Goal: Information Seeking & Learning: Learn about a topic

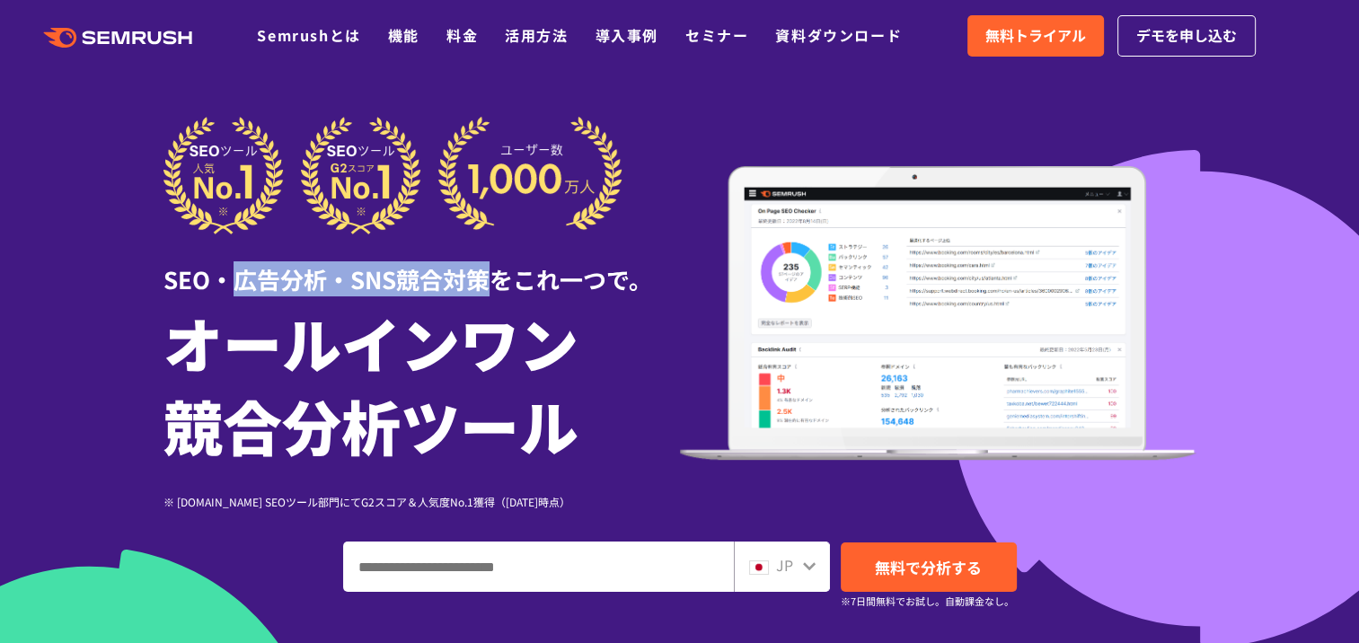
drag, startPoint x: 229, startPoint y: 279, endPoint x: 492, endPoint y: 282, distance: 263.3
click at [492, 282] on div "SEO・広告分析・SNS競合対策をこれ一つで。" at bounding box center [422, 266] width 517 height 62
drag, startPoint x: 492, startPoint y: 282, endPoint x: 441, endPoint y: 341, distance: 78.4
click at [441, 341] on h1 "オールインワン 競合分析ツール" at bounding box center [422, 383] width 517 height 165
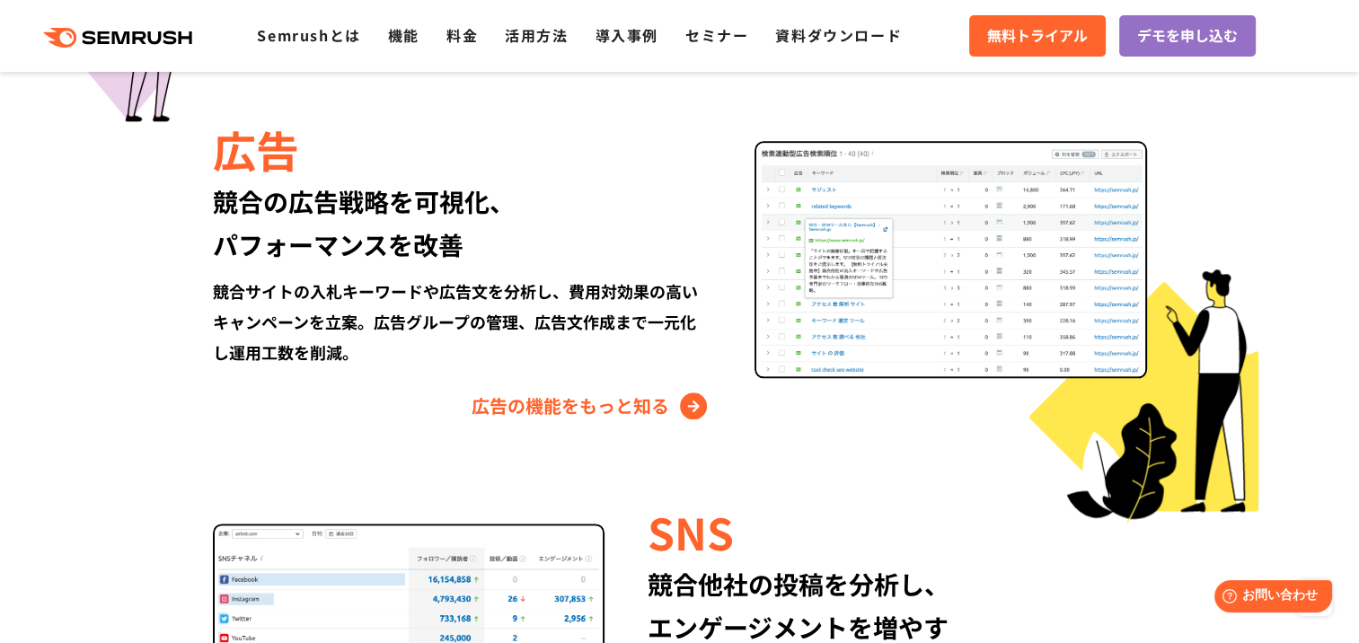
scroll to position [1797, 0]
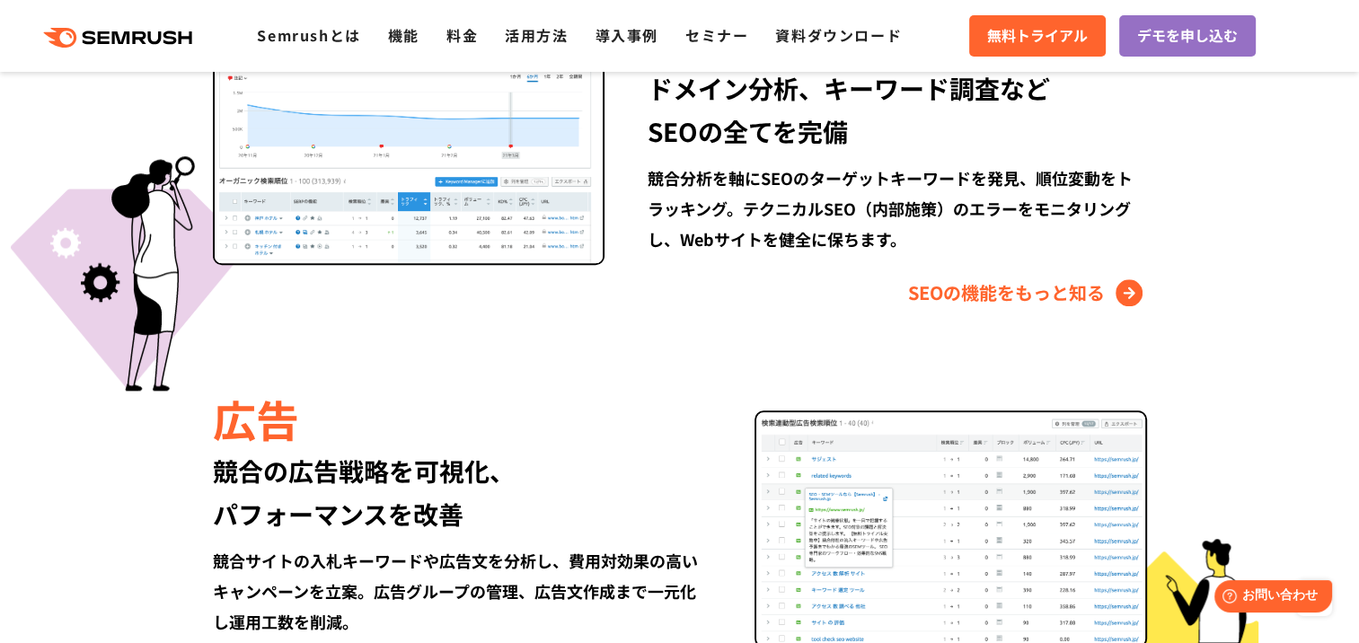
click at [442, 31] on ul "Semrushとは 機能 料金 活用方法 導入事例 セミナー 資料ダウンロード" at bounding box center [593, 35] width 672 height 23
click at [458, 36] on link "料金" at bounding box center [462, 35] width 31 height 22
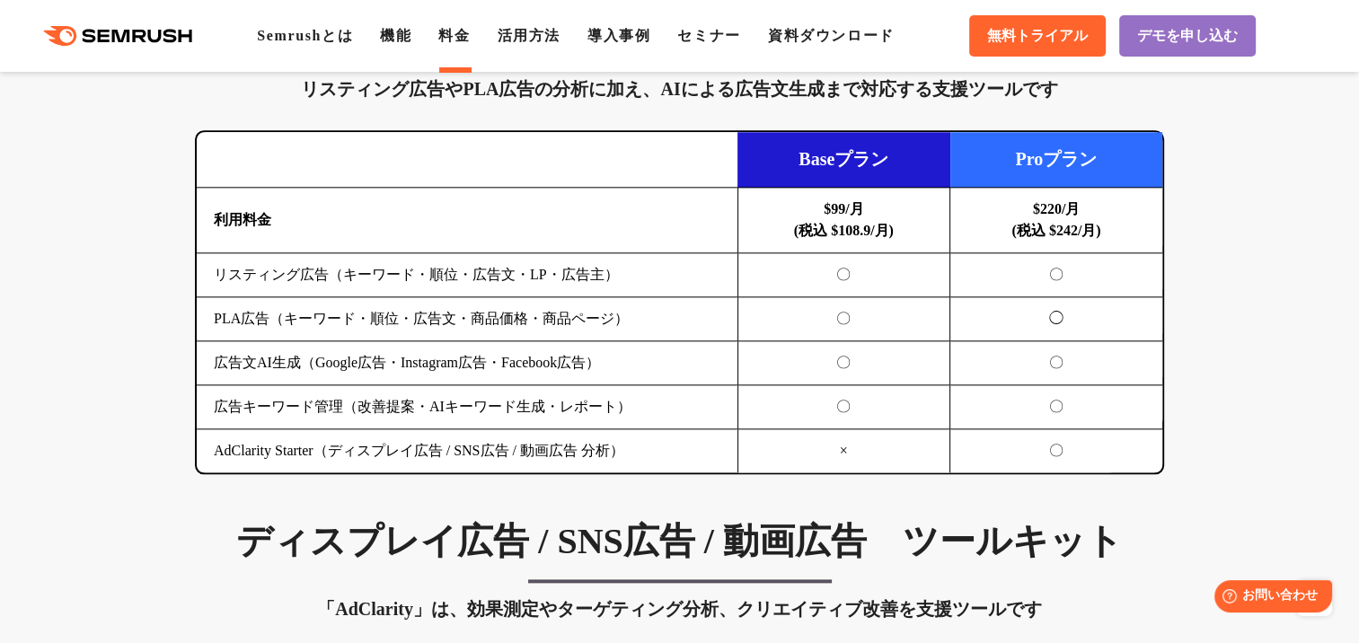
scroll to position [1887, 0]
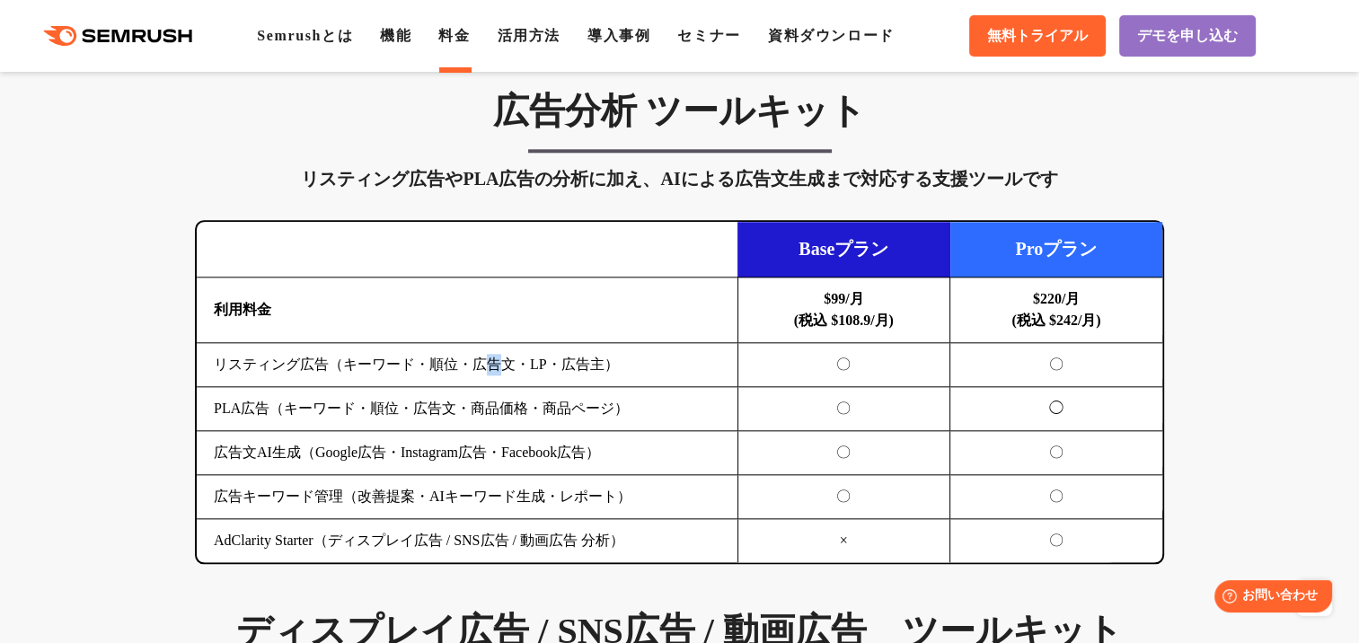
drag, startPoint x: 500, startPoint y: 365, endPoint x: 479, endPoint y: 364, distance: 20.7
click at [480, 364] on td "リスティング広告（キーワード・順位・広告文・LP・広告主）" at bounding box center [467, 365] width 541 height 44
drag, startPoint x: 479, startPoint y: 364, endPoint x: 440, endPoint y: 416, distance: 64.9
click at [440, 416] on td "PLA広告（キーワード・順位・広告文・商品価格・商品ページ）" at bounding box center [467, 409] width 541 height 44
drag, startPoint x: 600, startPoint y: 411, endPoint x: 588, endPoint y: 412, distance: 12.7
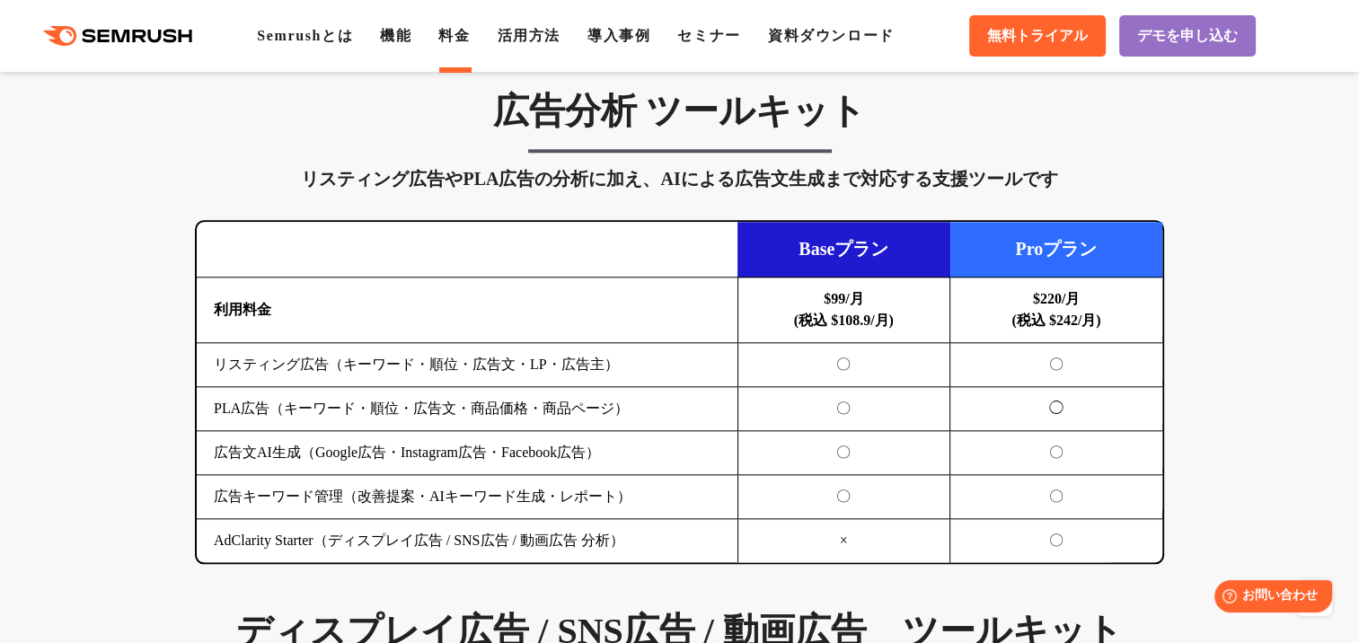
click at [589, 412] on td "PLA広告（キーワード・順位・広告文・商品価格・商品ページ）" at bounding box center [467, 409] width 541 height 44
drag, startPoint x: 588, startPoint y: 412, endPoint x: 510, endPoint y: 408, distance: 77.4
click at [510, 408] on td "PLA広告（キーワード・順位・広告文・商品価格・商品ページ）" at bounding box center [467, 409] width 541 height 44
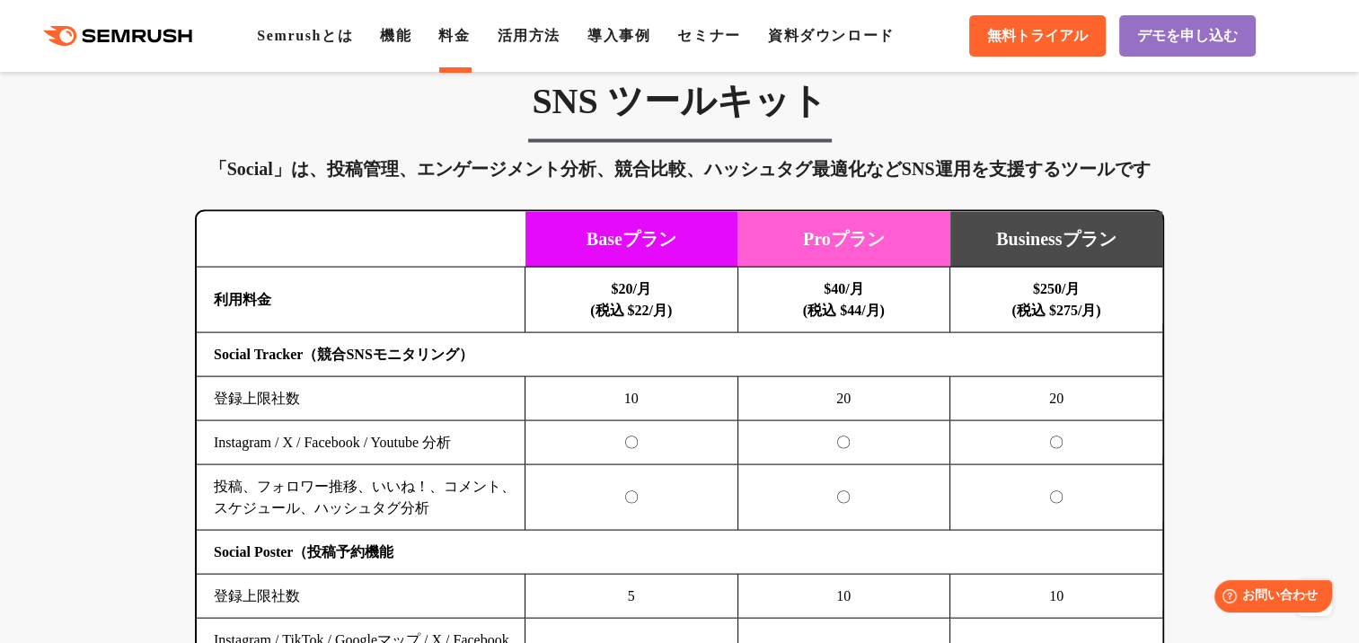
scroll to position [3863, 0]
